Goal: Find specific page/section: Find specific page/section

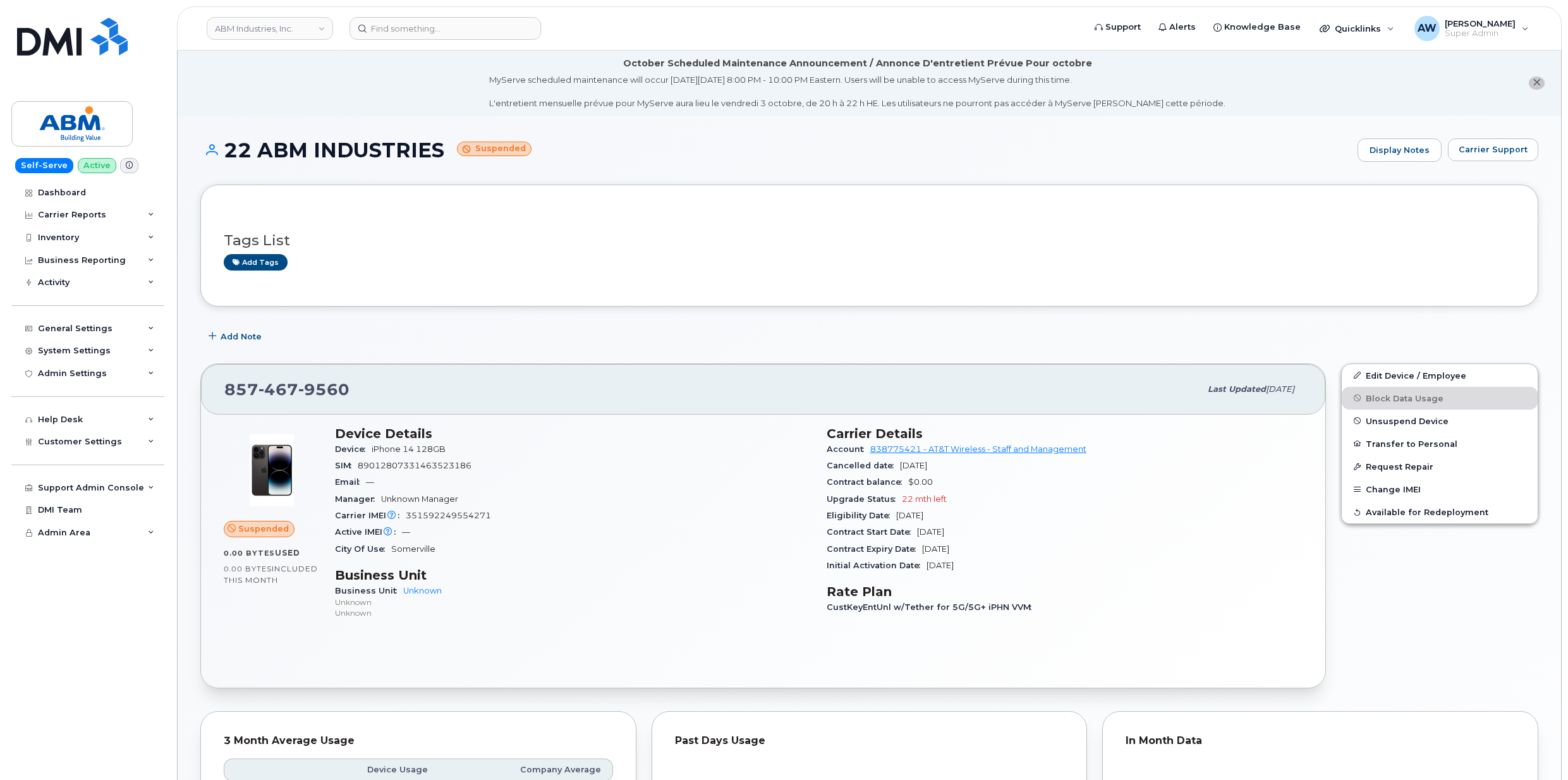
scroll to position [590, 0]
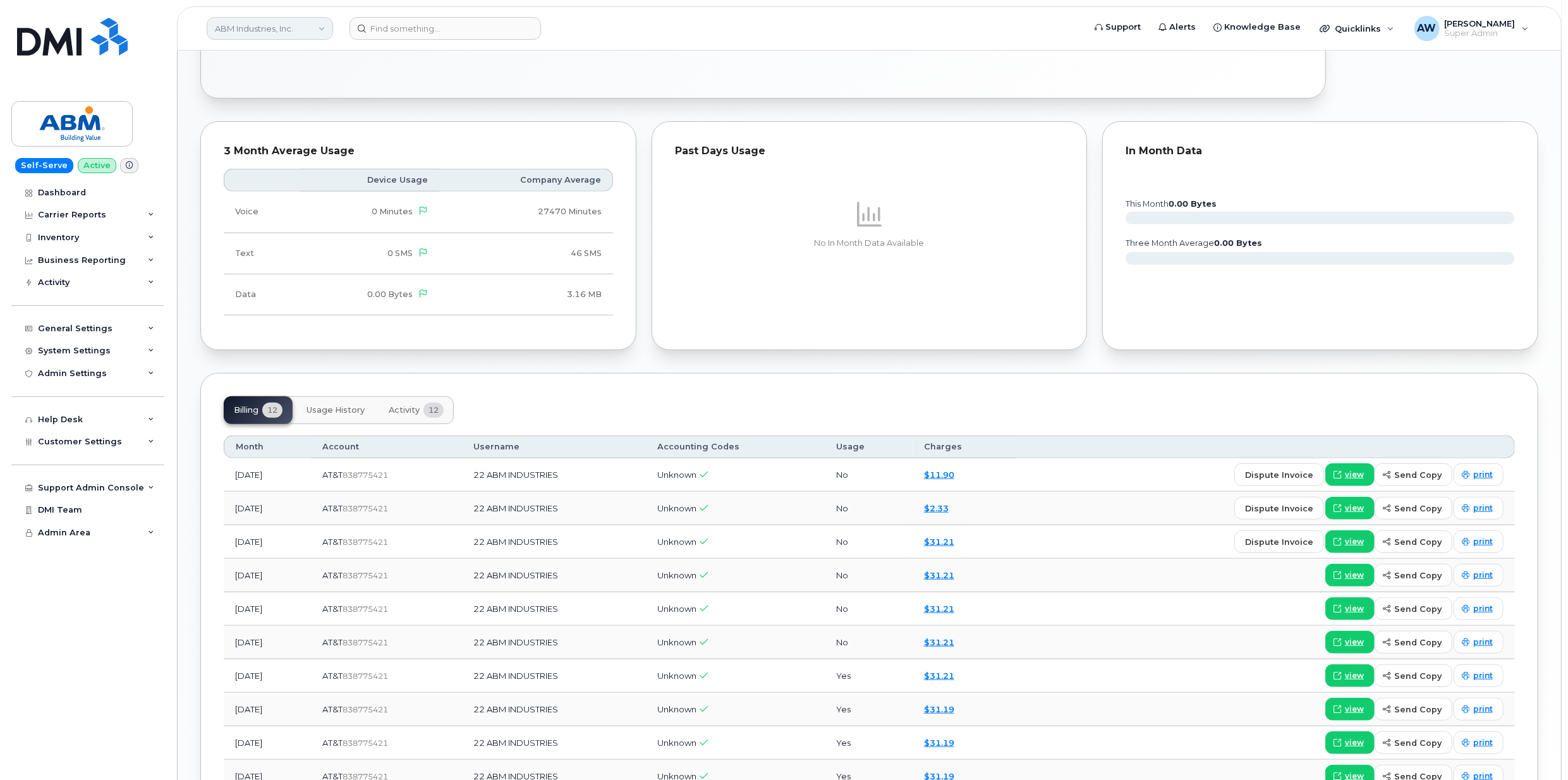
click at [291, 33] on link "ABM Industries, Inc." at bounding box center [270, 29] width 127 height 23
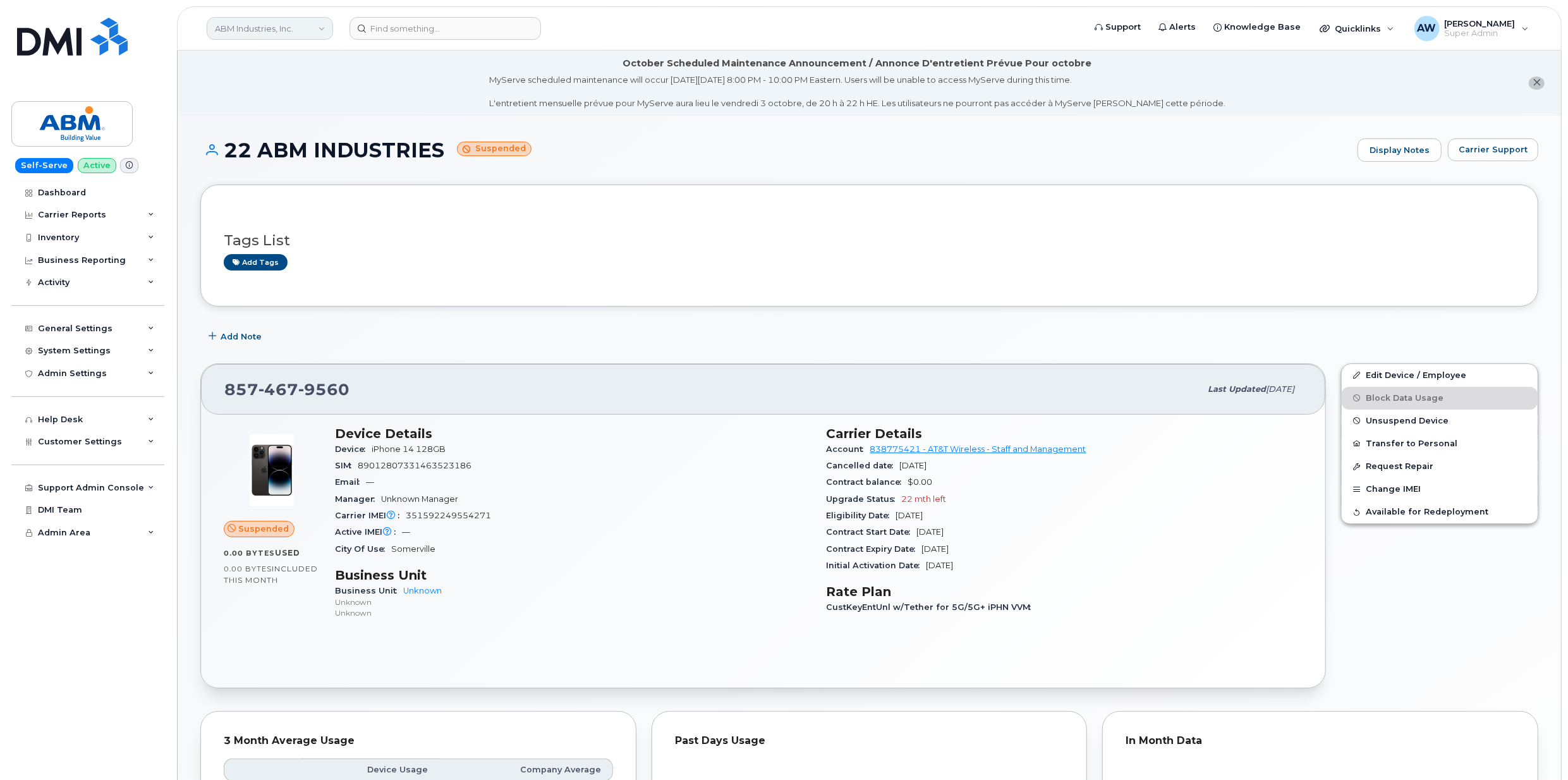
click at [279, 29] on link "ABM Industries, Inc." at bounding box center [270, 29] width 127 height 23
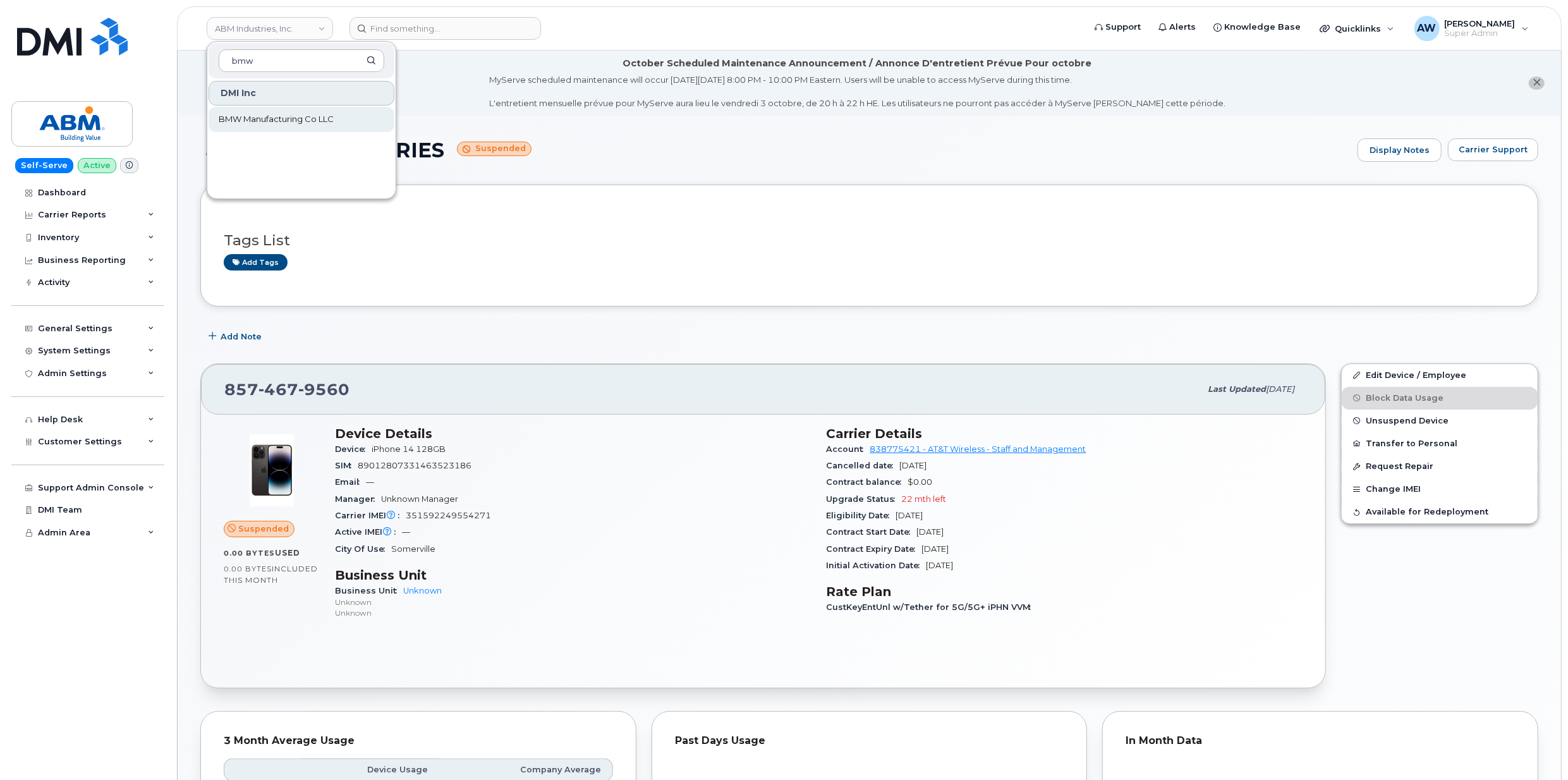
type input "bmw"
click at [287, 129] on link "BMW Manufacturing Co LLC" at bounding box center [301, 119] width 186 height 25
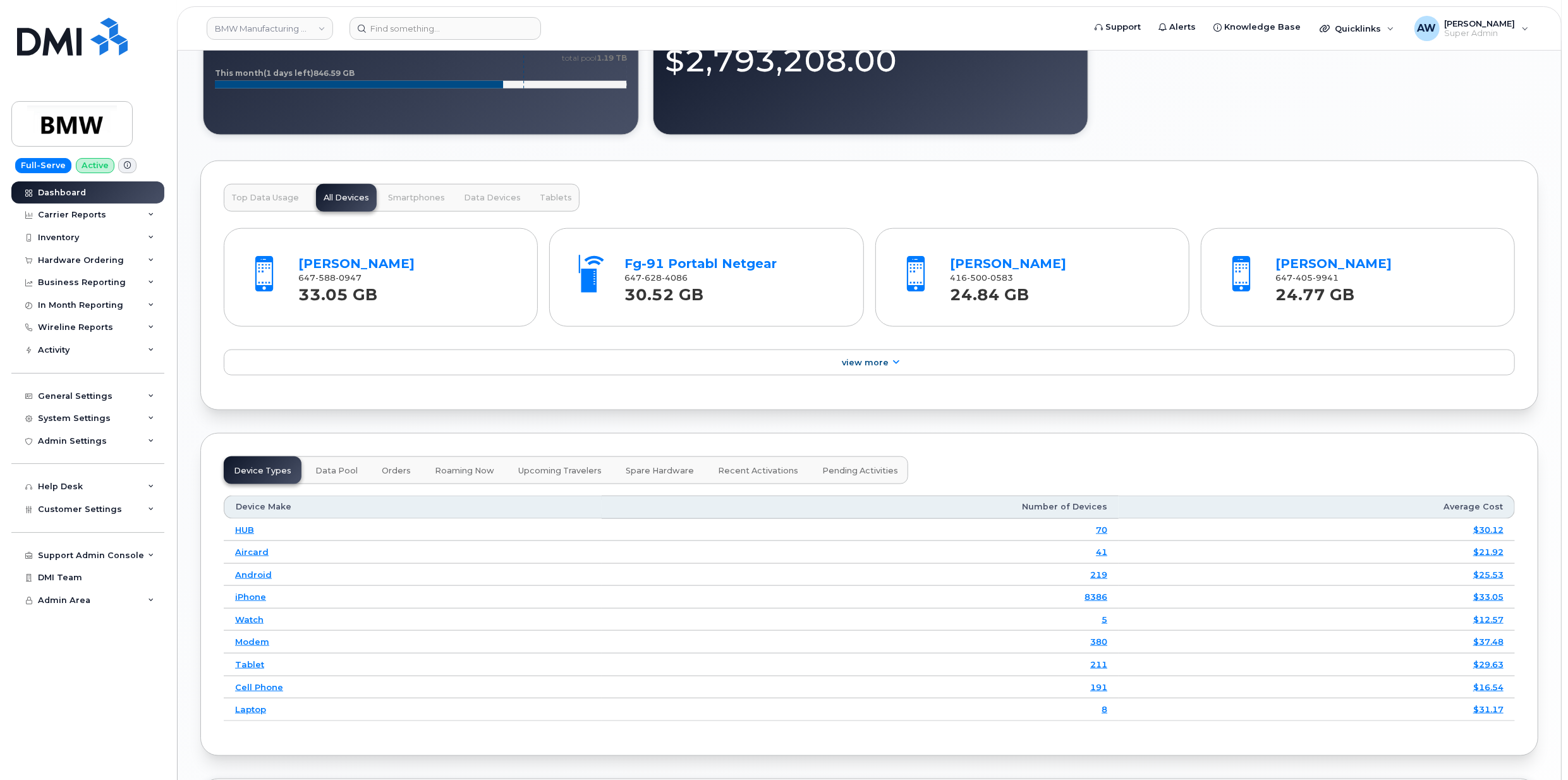
scroll to position [1349, 0]
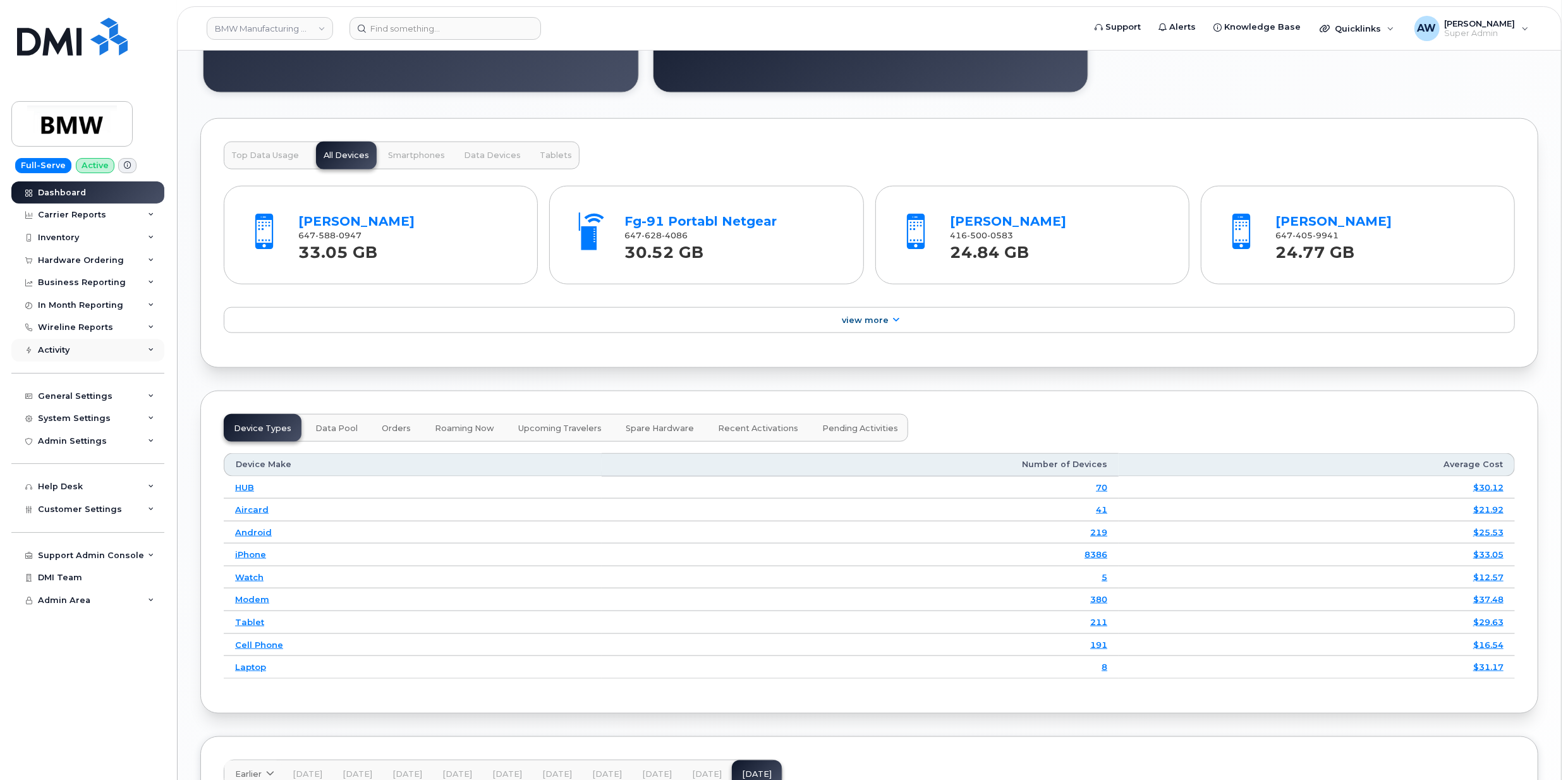
click at [102, 355] on div "Activity" at bounding box center [87, 350] width 153 height 23
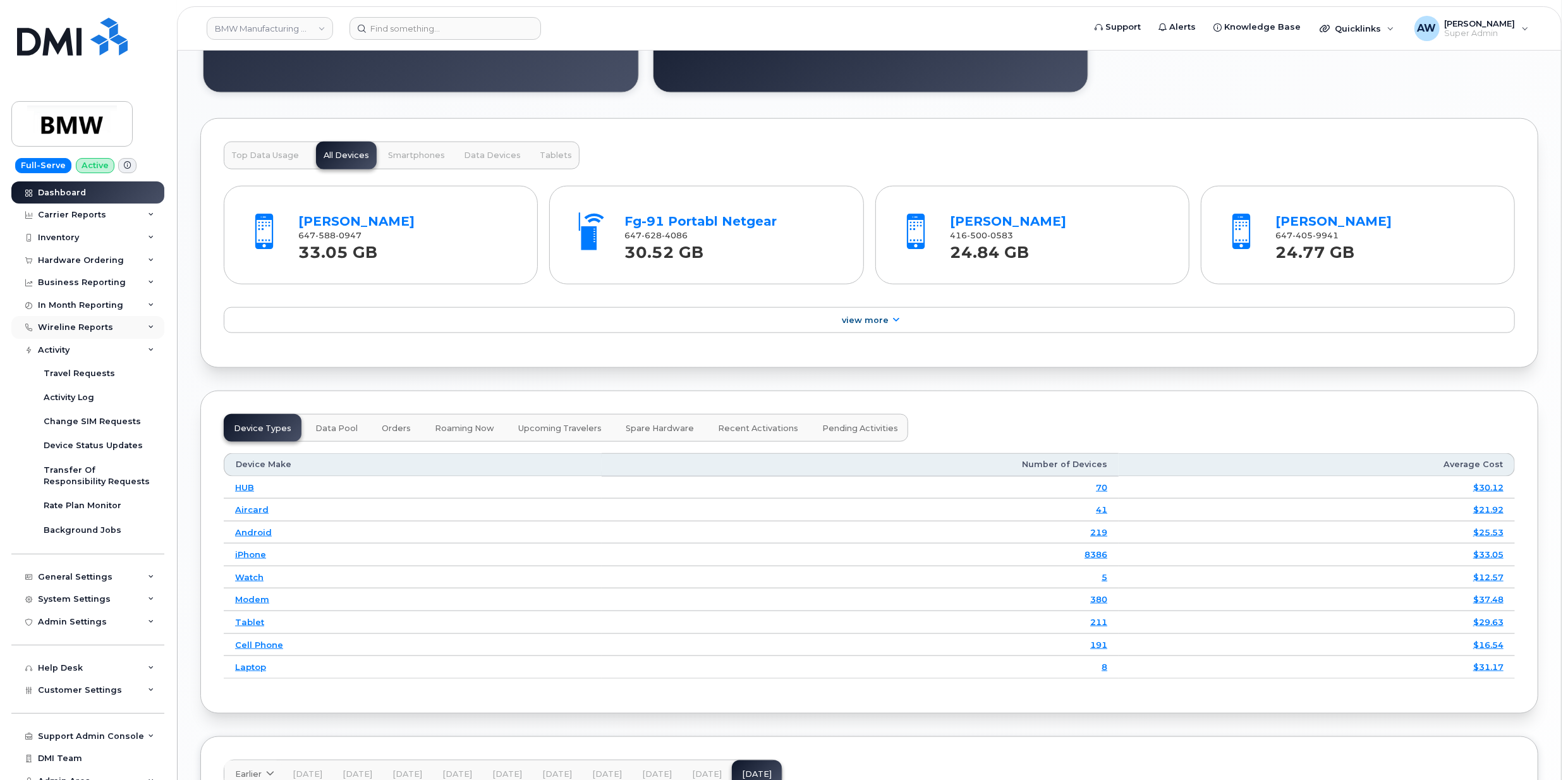
click at [107, 337] on div "Wireline Reports" at bounding box center [87, 328] width 153 height 23
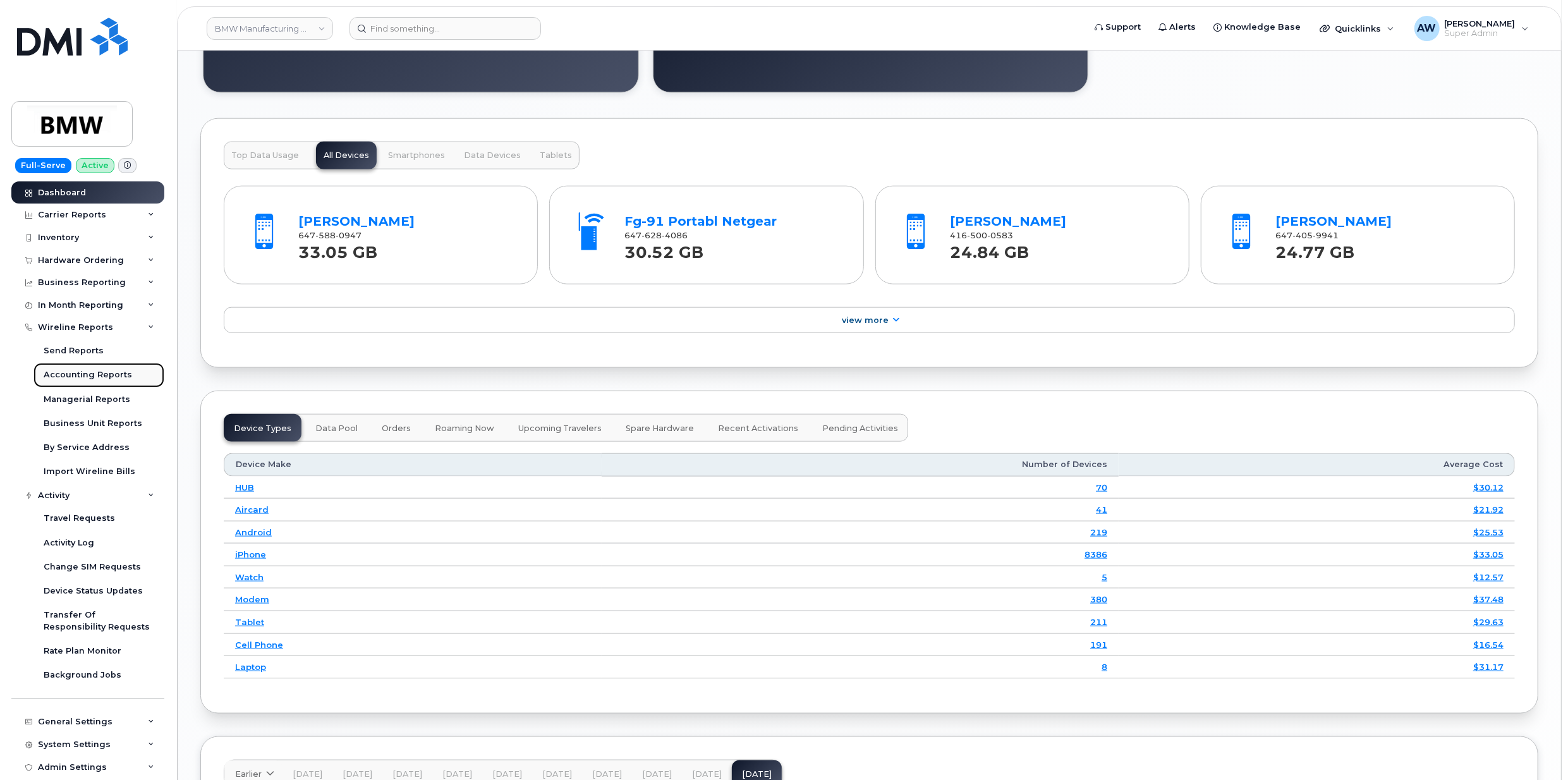
click at [109, 369] on div "Accounting Reports" at bounding box center [87, 375] width 88 height 11
